Goal: Task Accomplishment & Management: Manage account settings

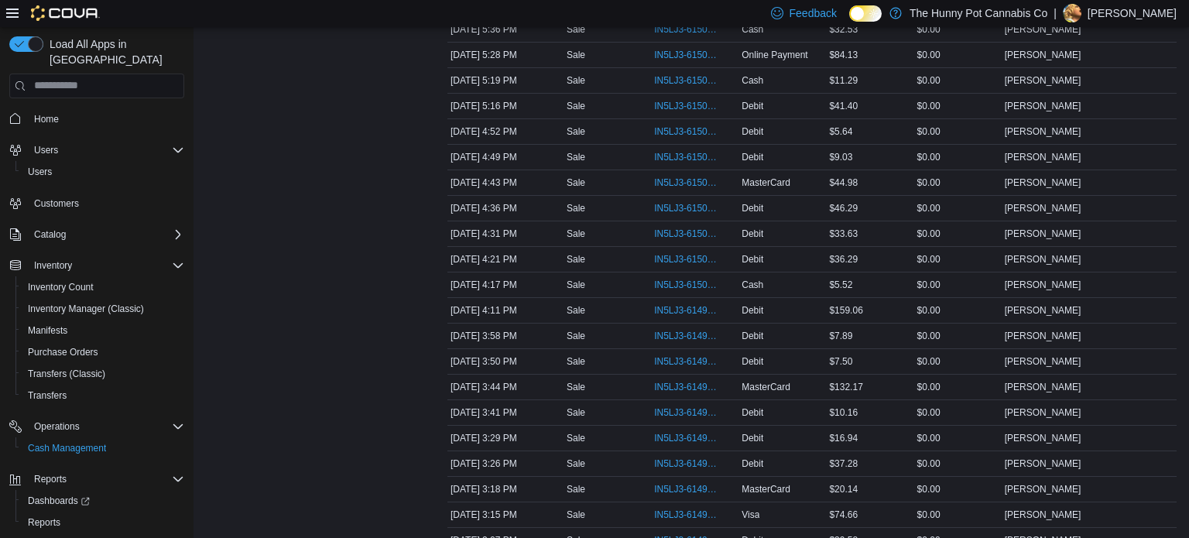
scroll to position [941, 0]
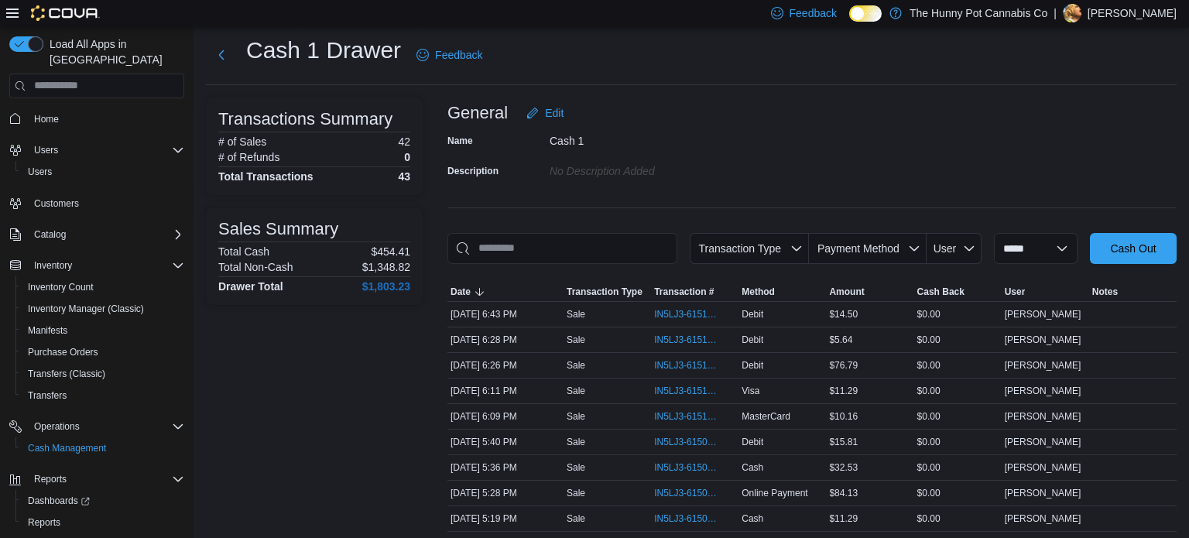
scroll to position [0, 0]
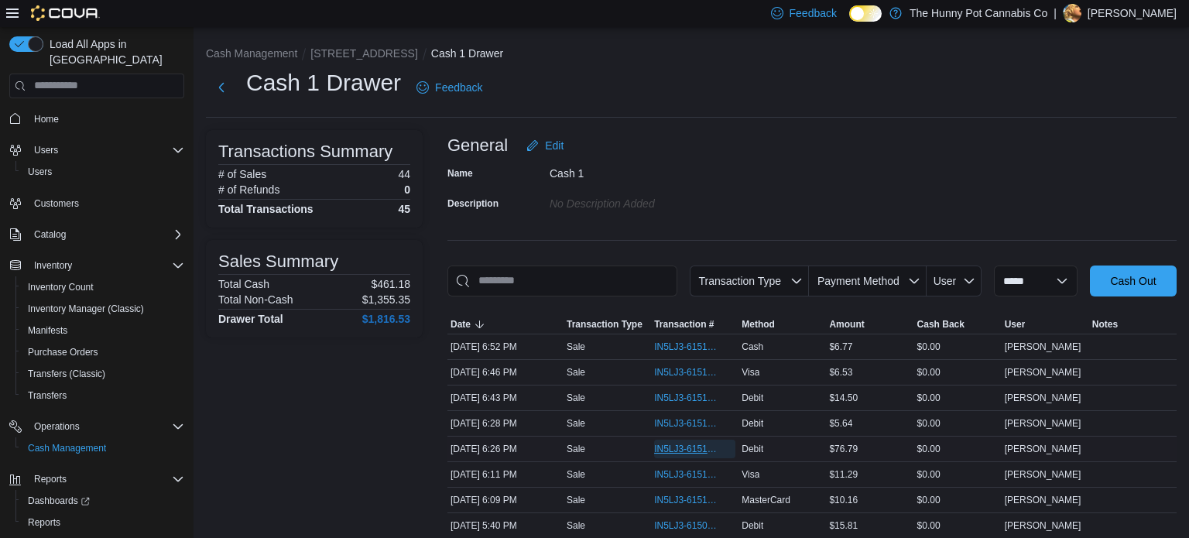
click at [685, 443] on span "IN5LJ3-6151302" at bounding box center [687, 449] width 66 height 12
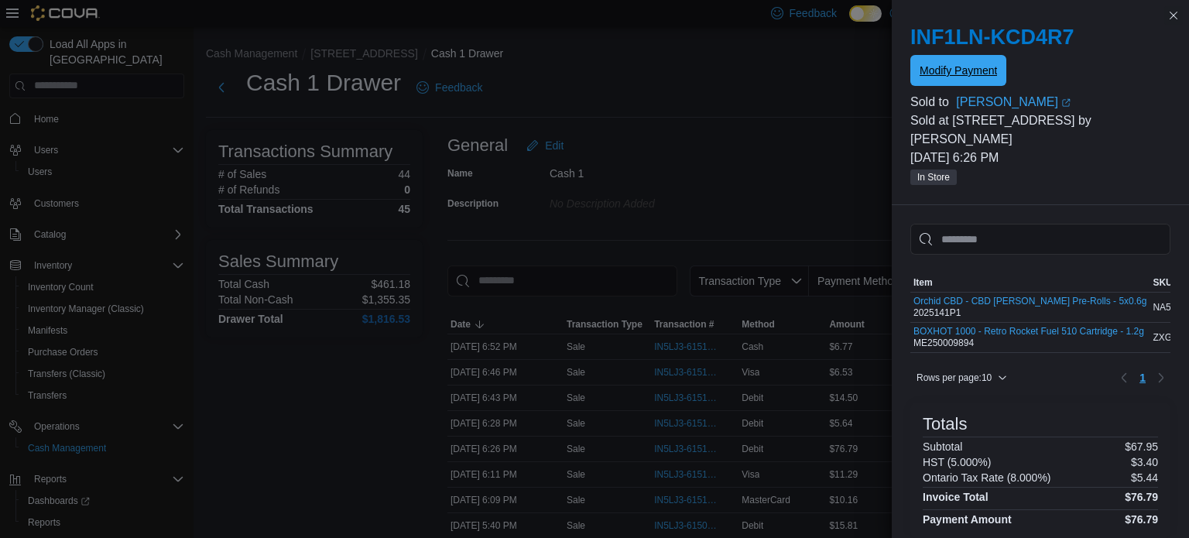
click at [976, 65] on span "Modify Payment" at bounding box center [958, 70] width 77 height 15
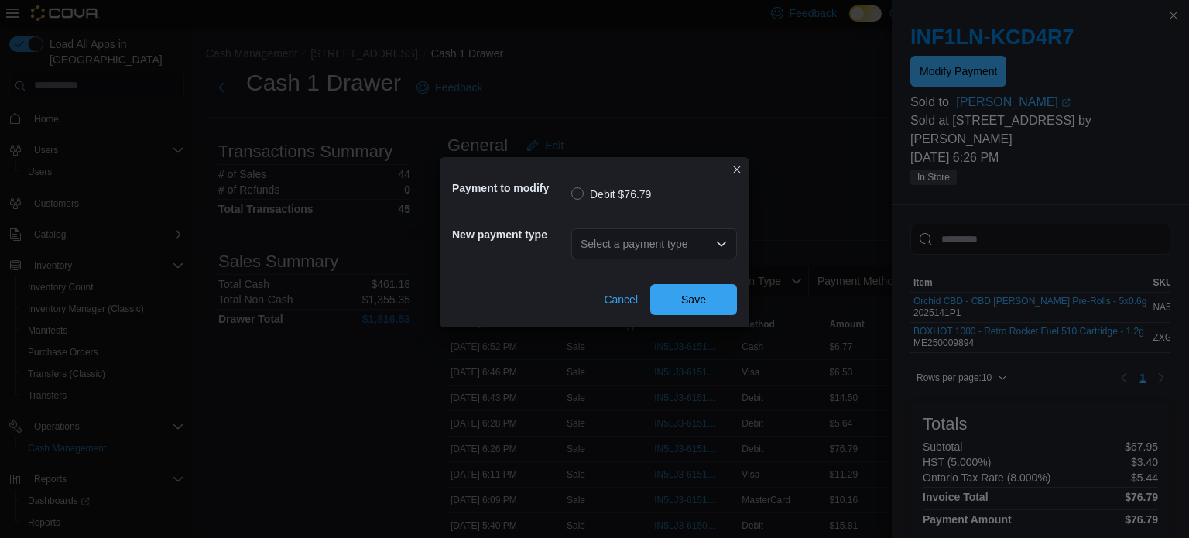
click at [615, 255] on div "Select a payment type" at bounding box center [654, 243] width 166 height 31
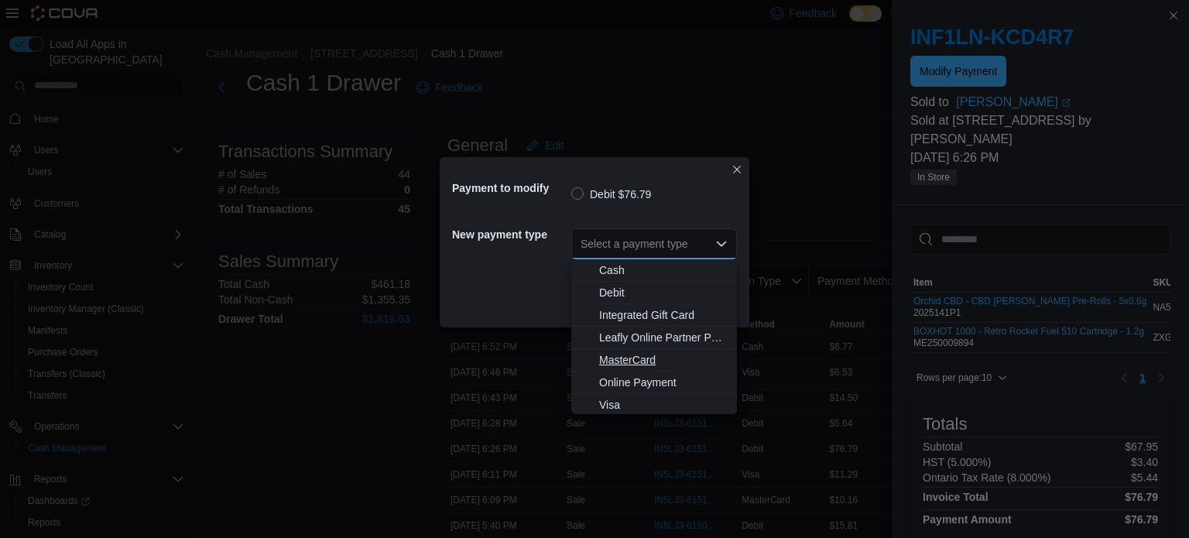
click at [604, 354] on span "MasterCard" at bounding box center [663, 359] width 129 height 15
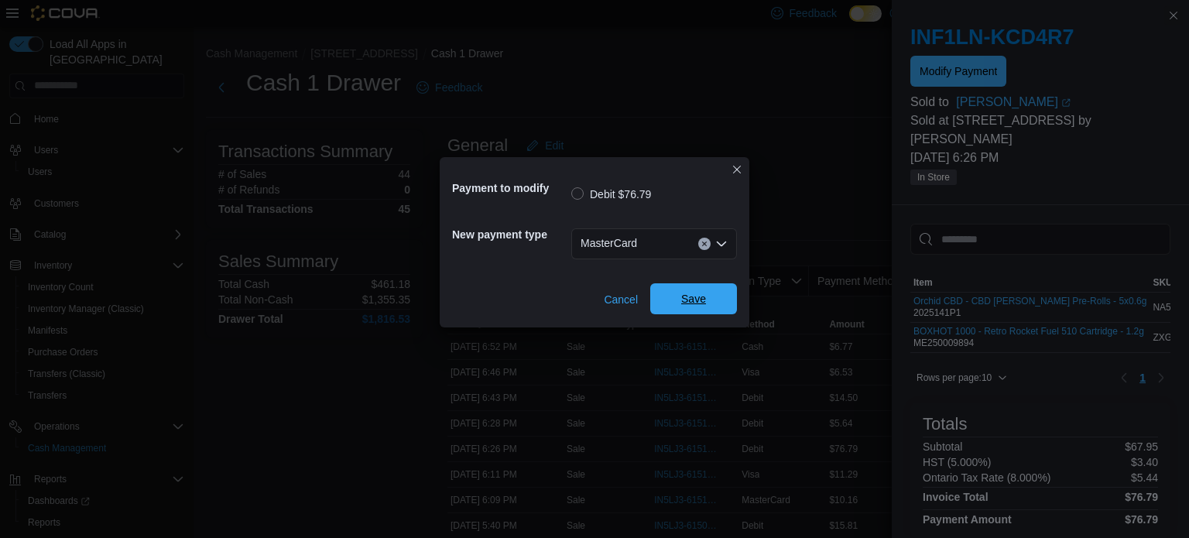
click at [680, 285] on span "Save" at bounding box center [694, 298] width 68 height 31
